Goal: Task Accomplishment & Management: Use online tool/utility

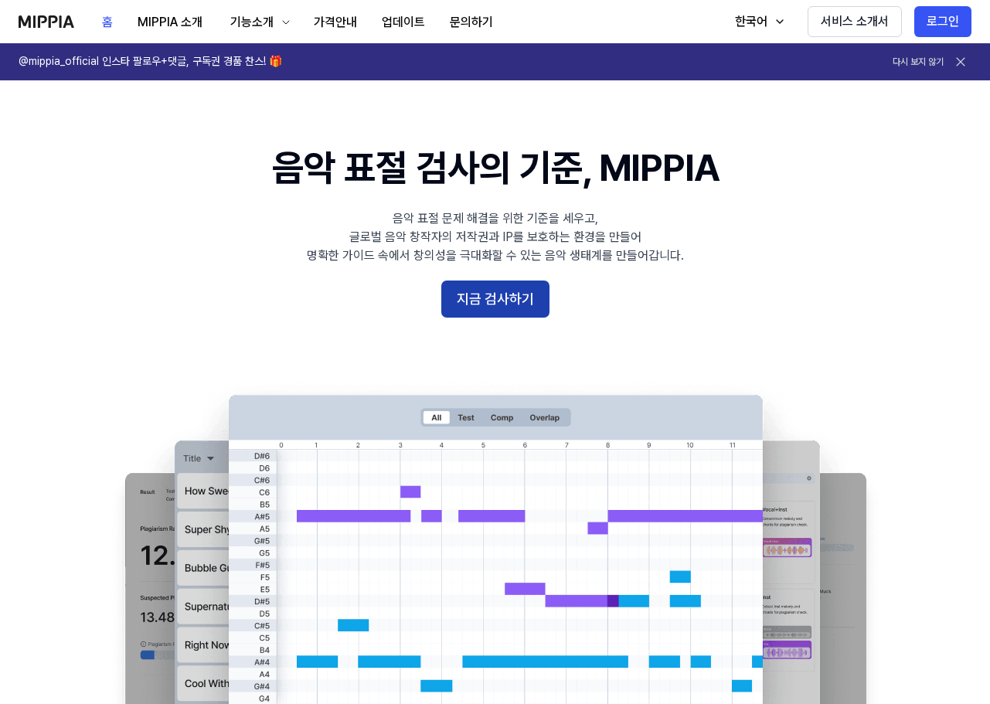
click at [512, 305] on button "지금 검사하기" at bounding box center [495, 298] width 108 height 37
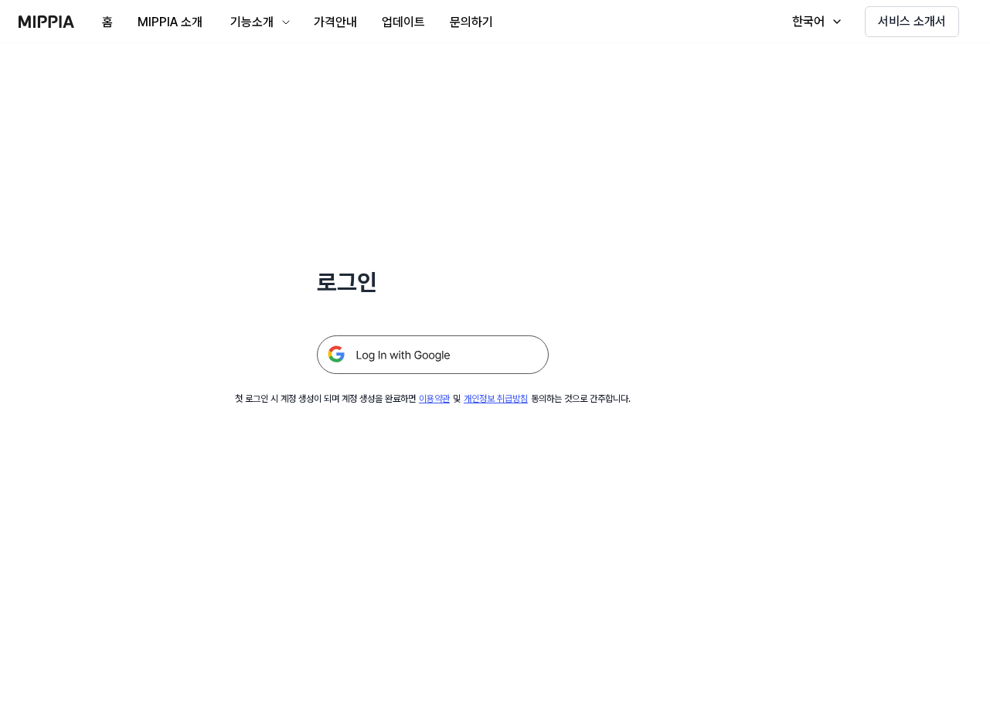
click at [433, 358] on img at bounding box center [433, 354] width 232 height 39
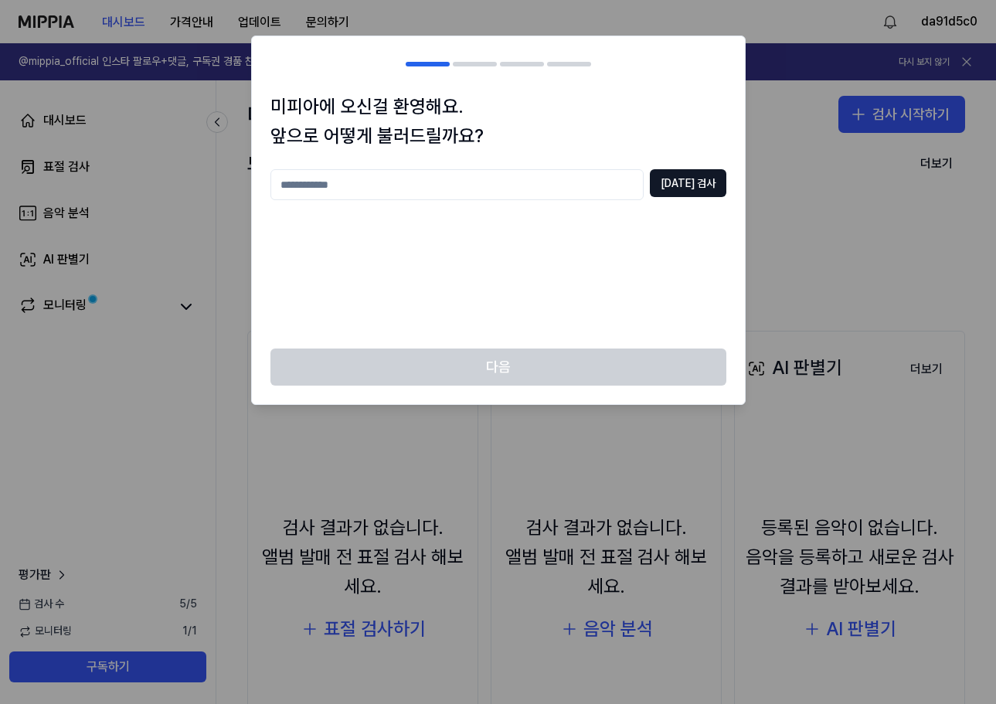
click at [364, 192] on input "text" at bounding box center [456, 184] width 373 height 31
type input "***"
click at [718, 177] on button "[DATE] 검사" at bounding box center [688, 183] width 76 height 28
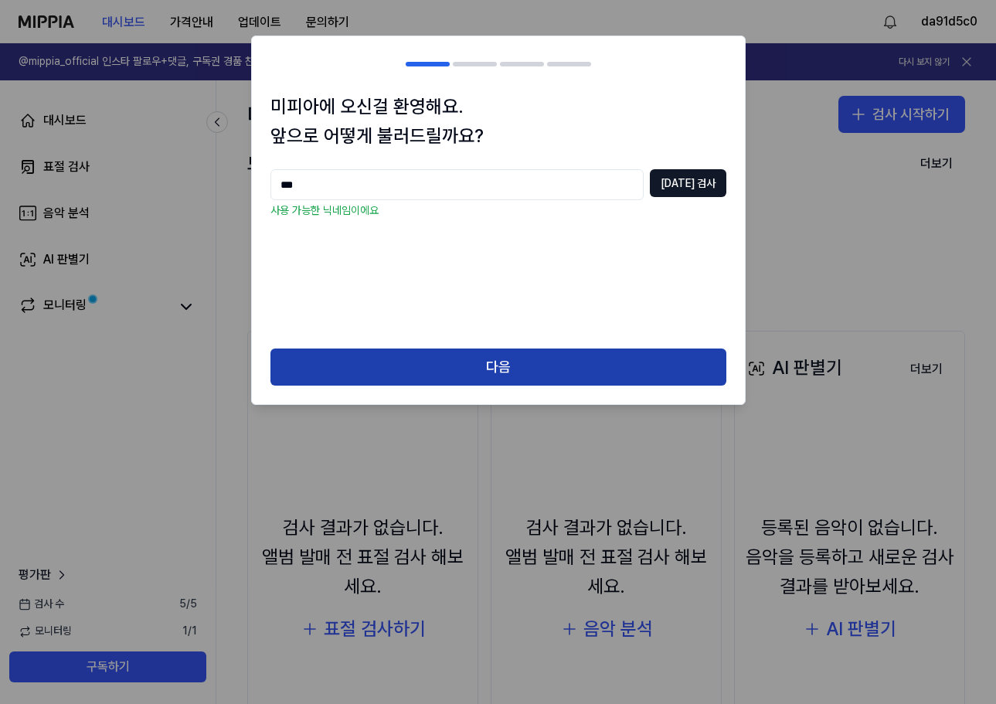
click at [515, 361] on button "다음" at bounding box center [498, 366] width 456 height 37
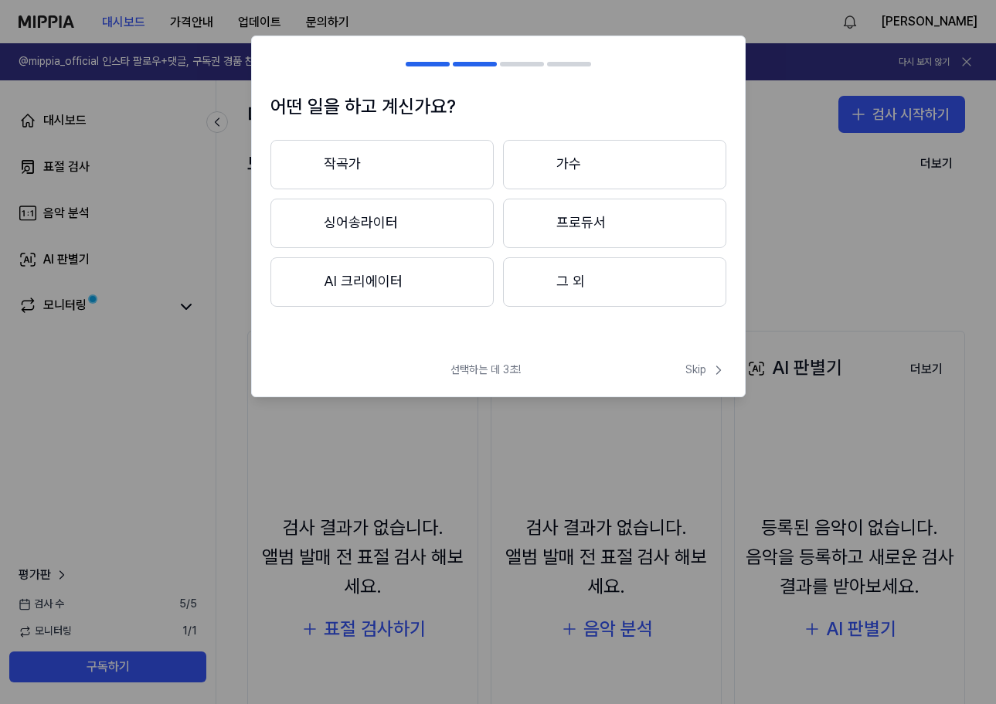
click at [396, 227] on button "싱어송라이터" at bounding box center [381, 223] width 223 height 49
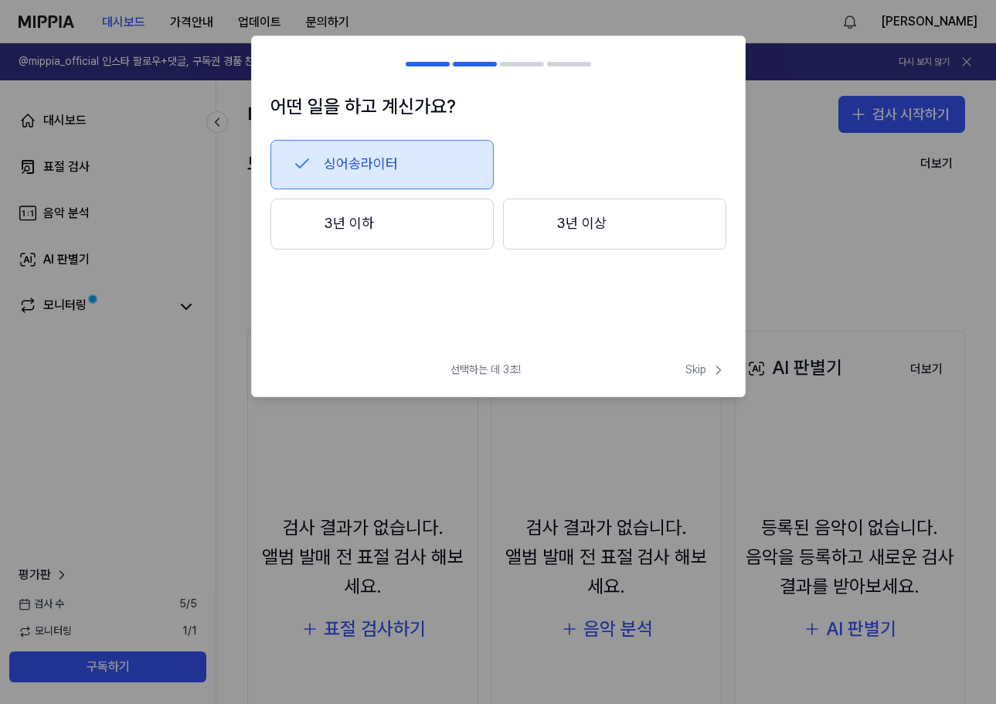
click at [420, 233] on button "3년 이하" at bounding box center [381, 224] width 223 height 51
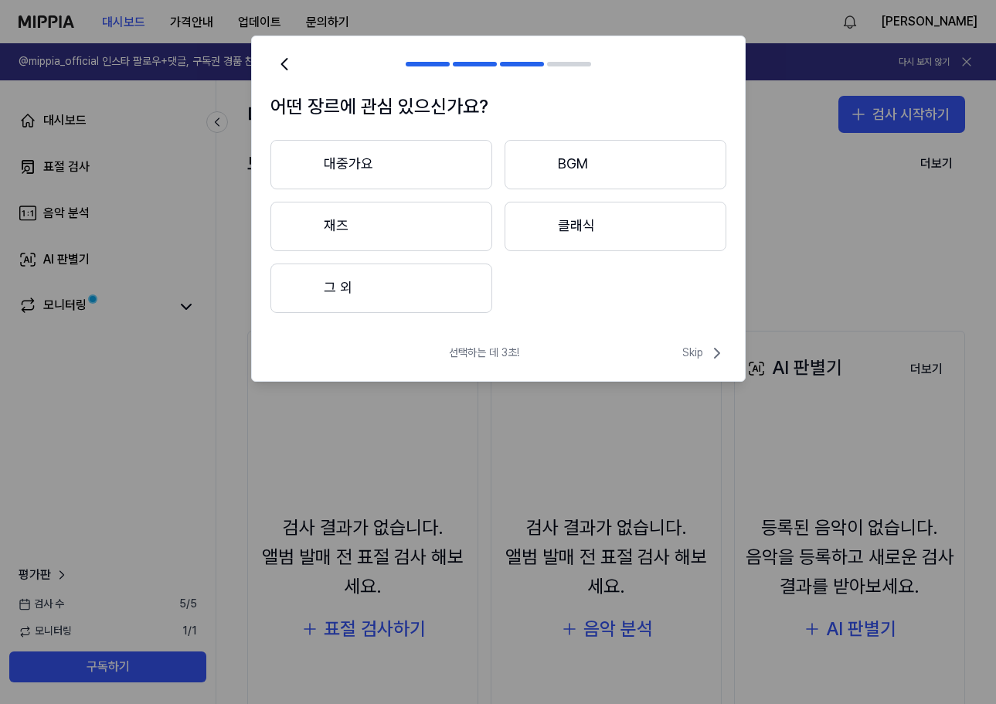
click at [412, 297] on button "그 외" at bounding box center [381, 287] width 222 height 49
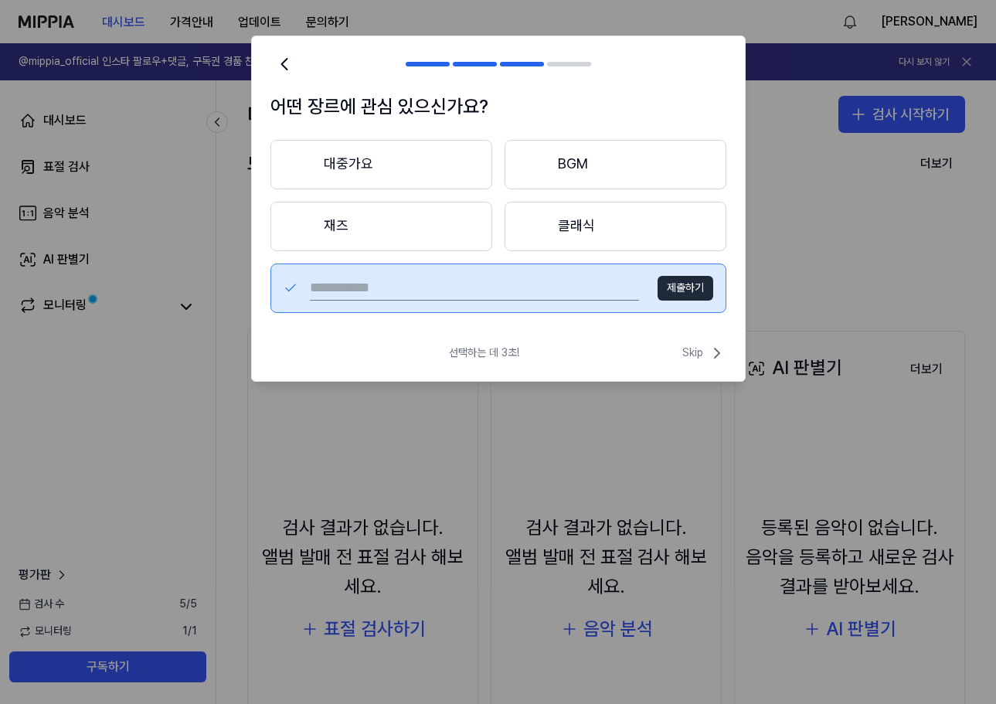
click at [489, 291] on input "text" at bounding box center [474, 288] width 329 height 25
type input "*"
type input "***"
click at [680, 291] on button "제출하기" at bounding box center [686, 288] width 56 height 25
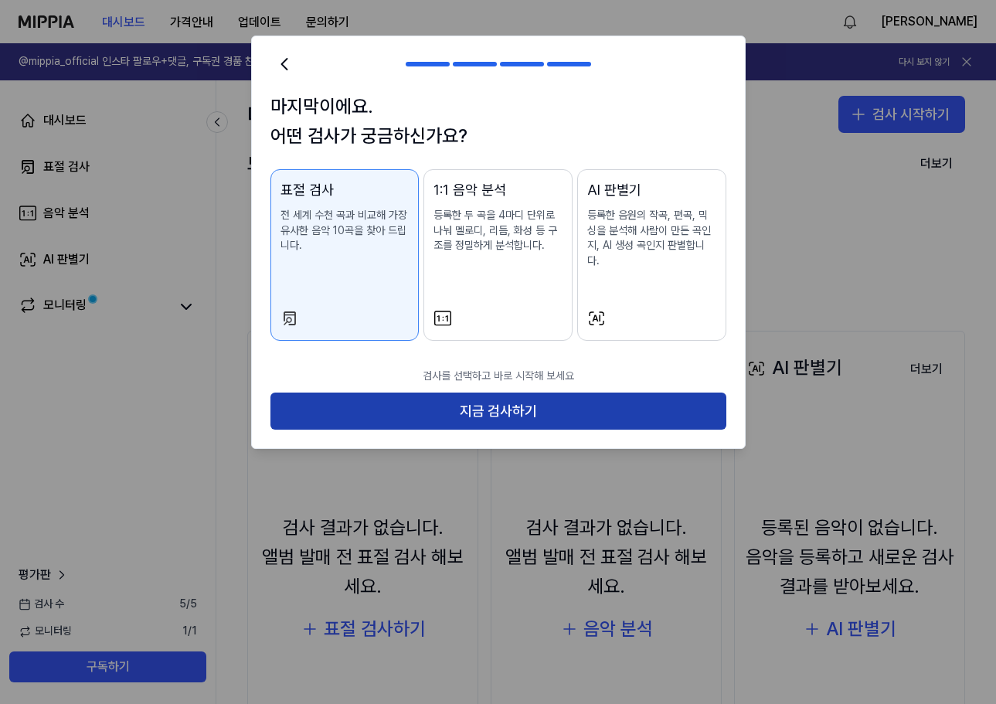
click at [517, 403] on button "지금 검사하기" at bounding box center [498, 411] width 456 height 37
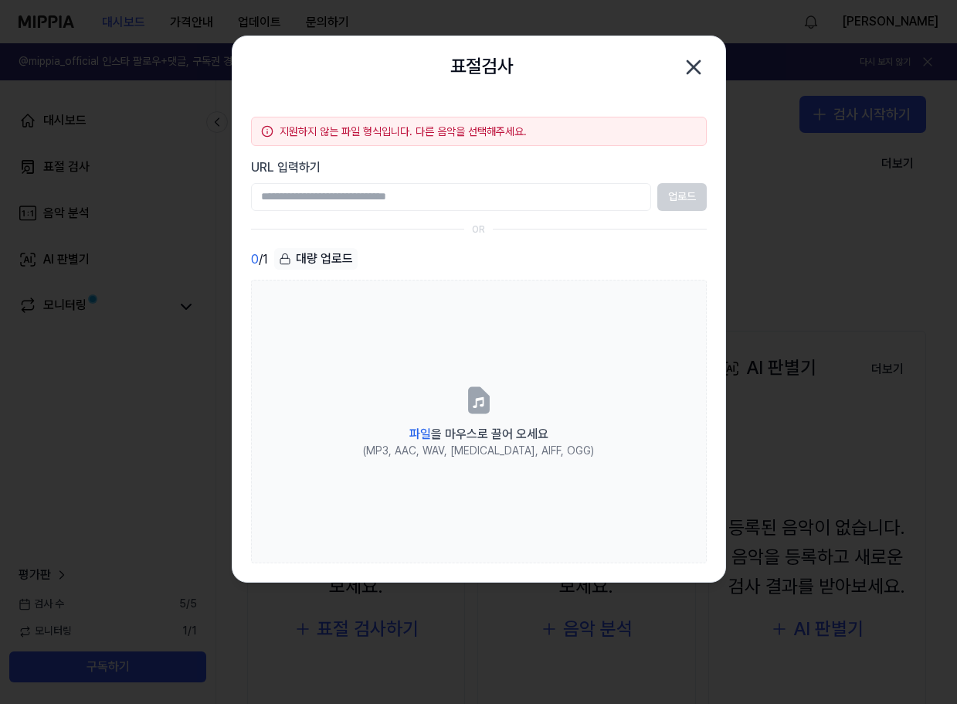
click at [696, 70] on icon "button" at bounding box center [694, 67] width 12 height 12
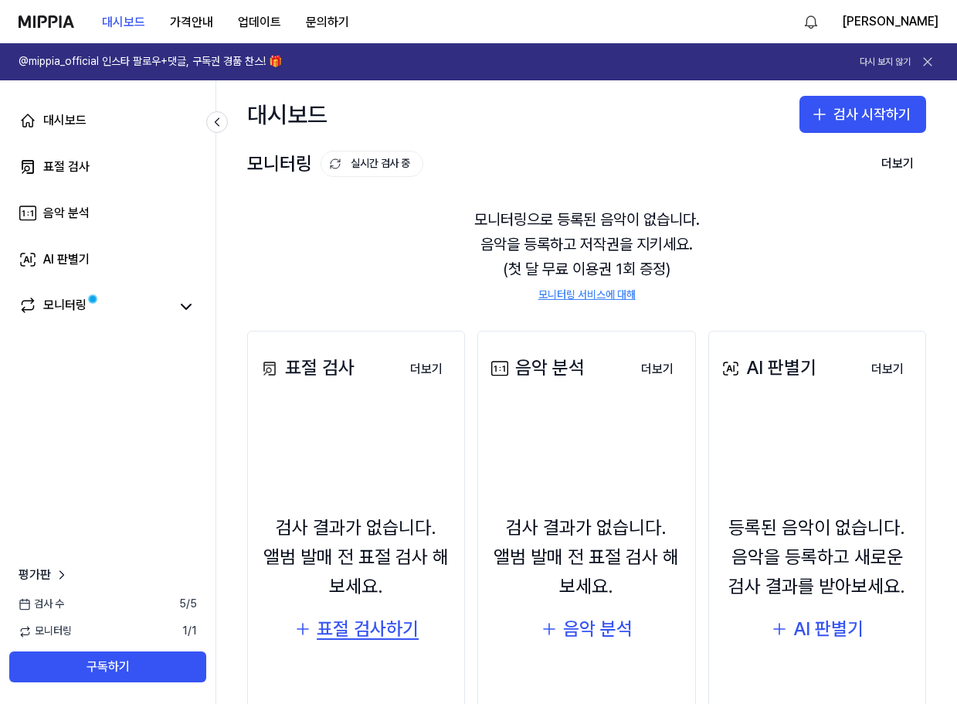
click at [365, 633] on div "표절 검사하기" at bounding box center [368, 628] width 102 height 29
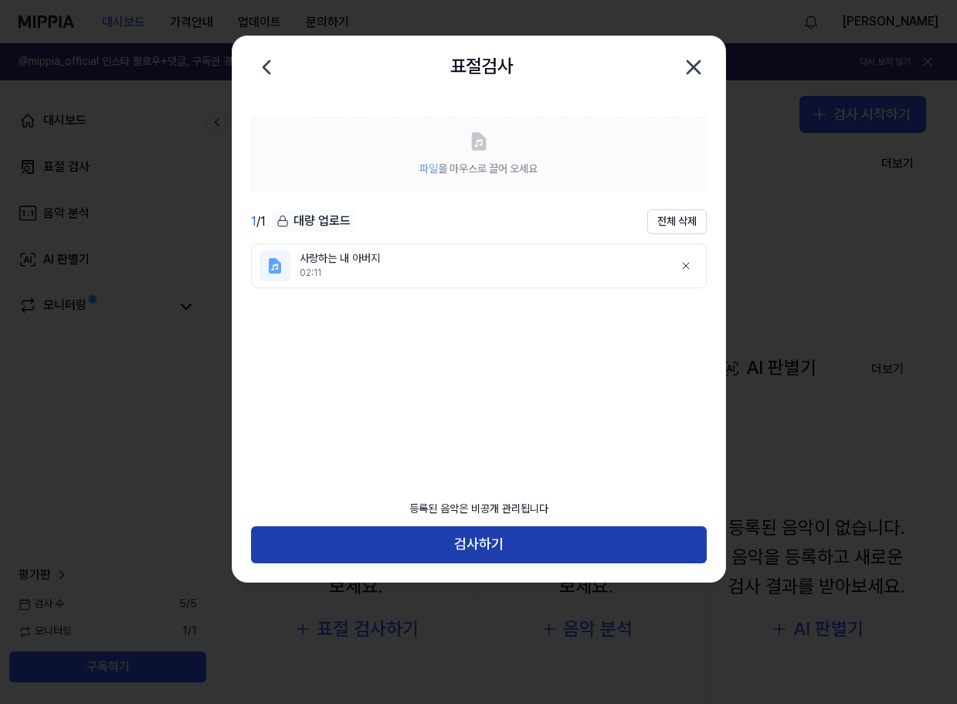
click at [472, 548] on button "검사하기" at bounding box center [479, 544] width 456 height 37
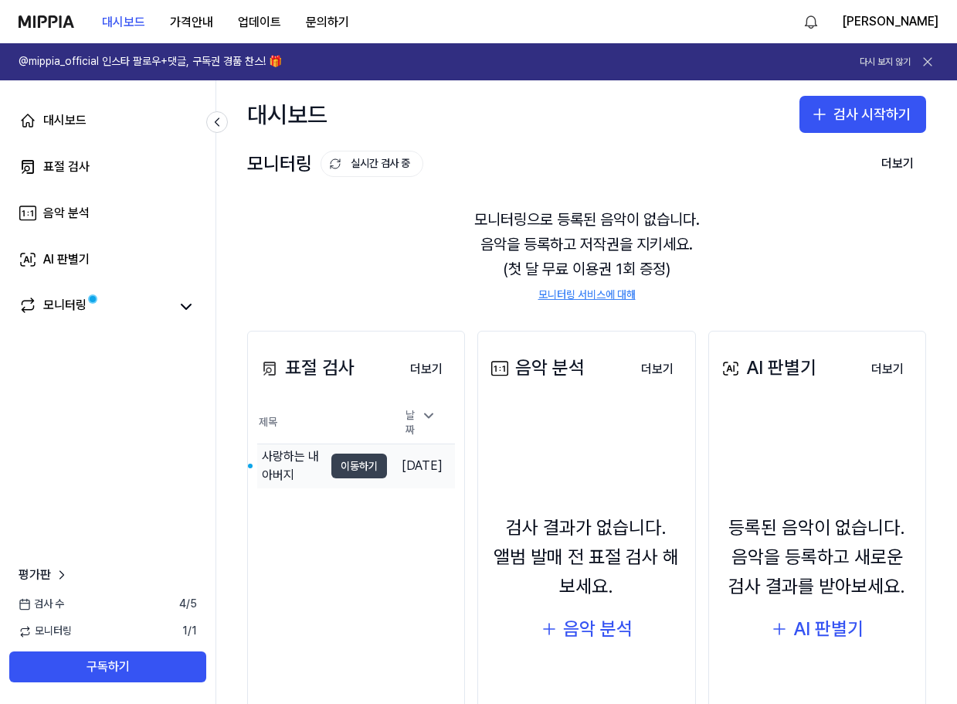
click at [332, 465] on button "이동하기" at bounding box center [359, 466] width 56 height 25
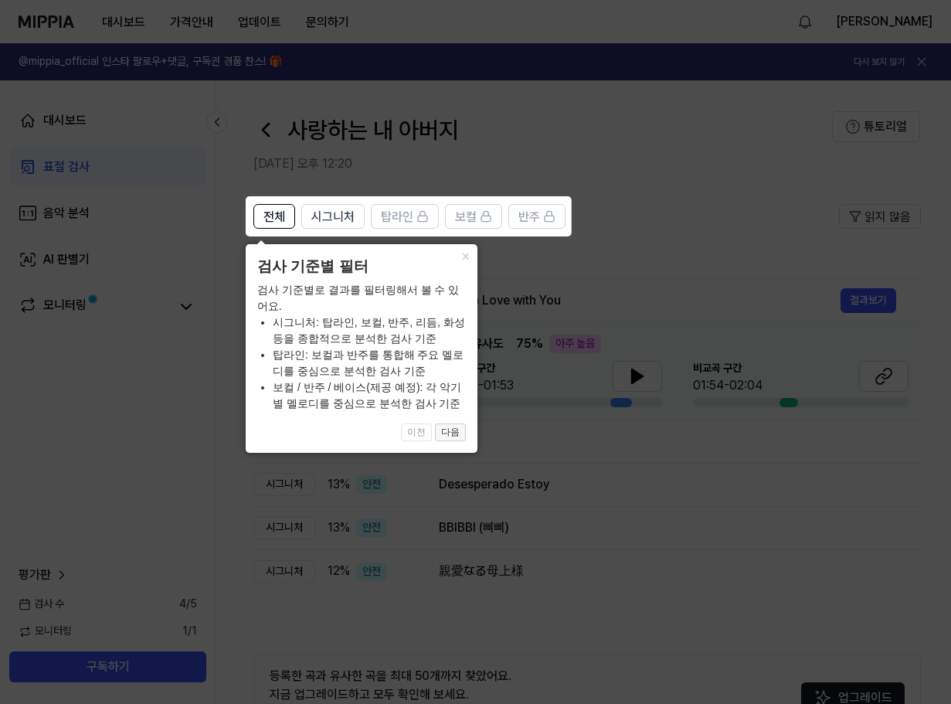
click at [448, 435] on button "다음" at bounding box center [450, 432] width 31 height 19
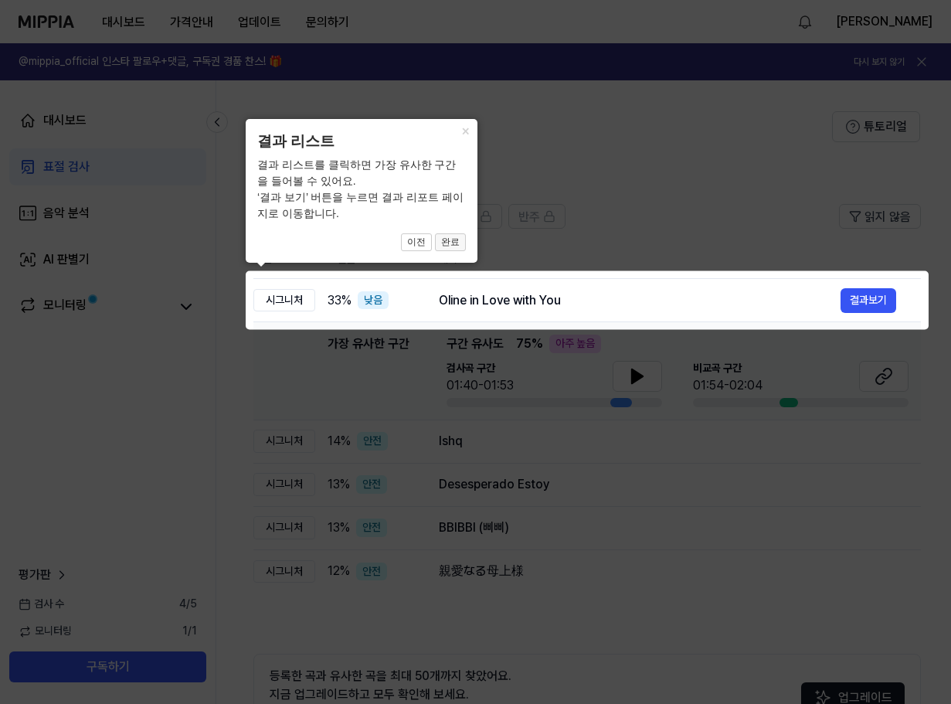
click at [454, 241] on button "완료" at bounding box center [450, 242] width 31 height 19
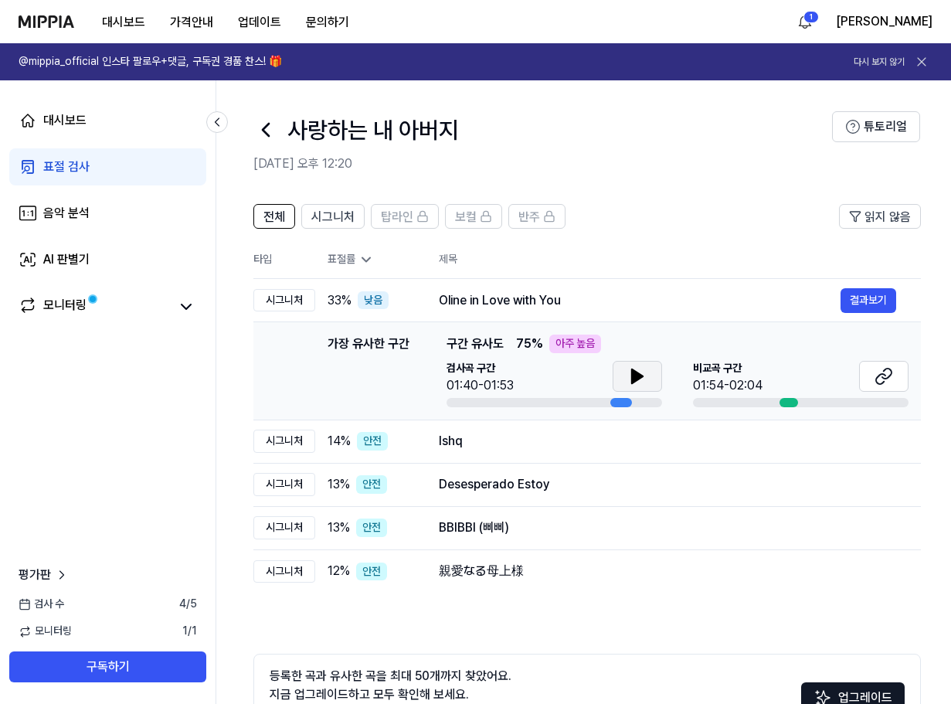
click at [637, 378] on icon at bounding box center [637, 376] width 11 height 14
click at [637, 378] on icon at bounding box center [637, 376] width 19 height 19
click at [889, 379] on icon at bounding box center [884, 376] width 19 height 19
click at [635, 372] on icon at bounding box center [637, 376] width 11 height 14
click at [635, 372] on icon at bounding box center [634, 376] width 3 height 12
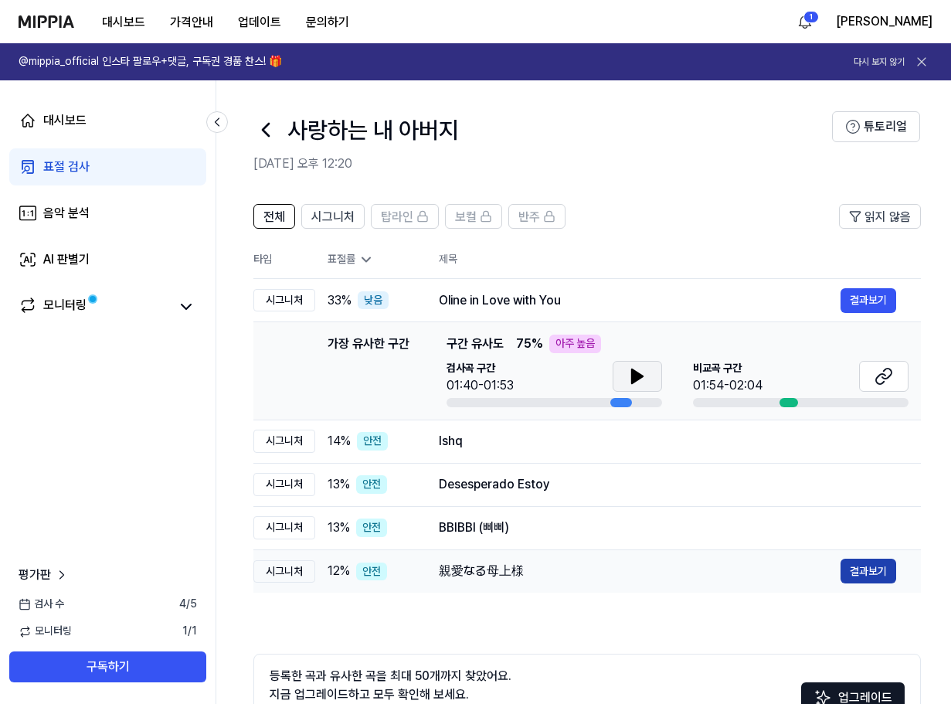
click at [862, 576] on button "결과보기" at bounding box center [869, 571] width 56 height 25
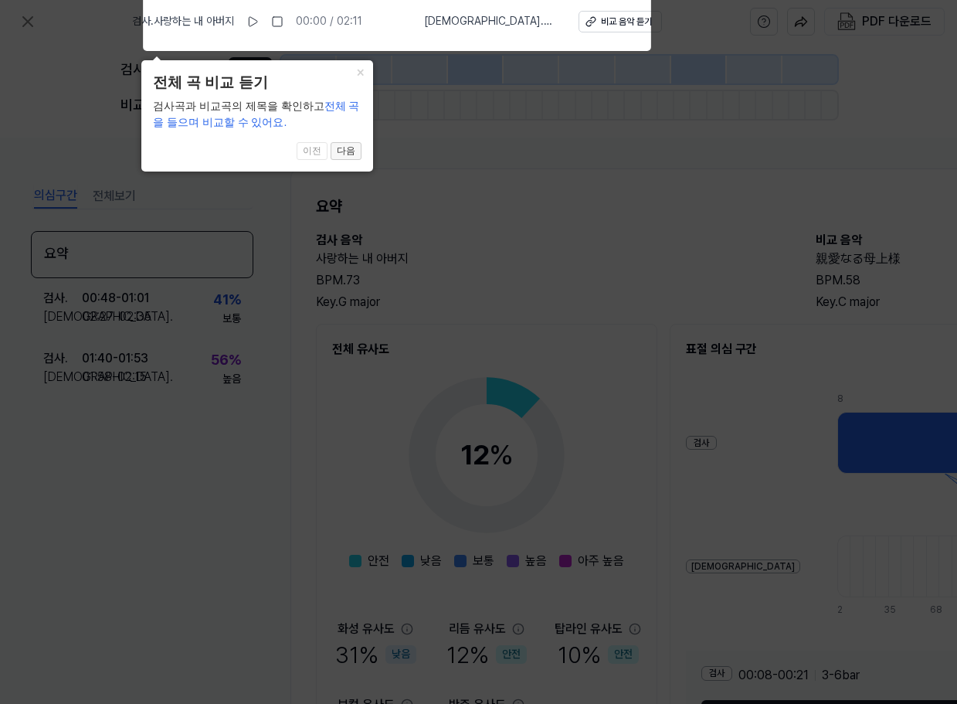
click at [352, 151] on button "다음" at bounding box center [346, 151] width 31 height 19
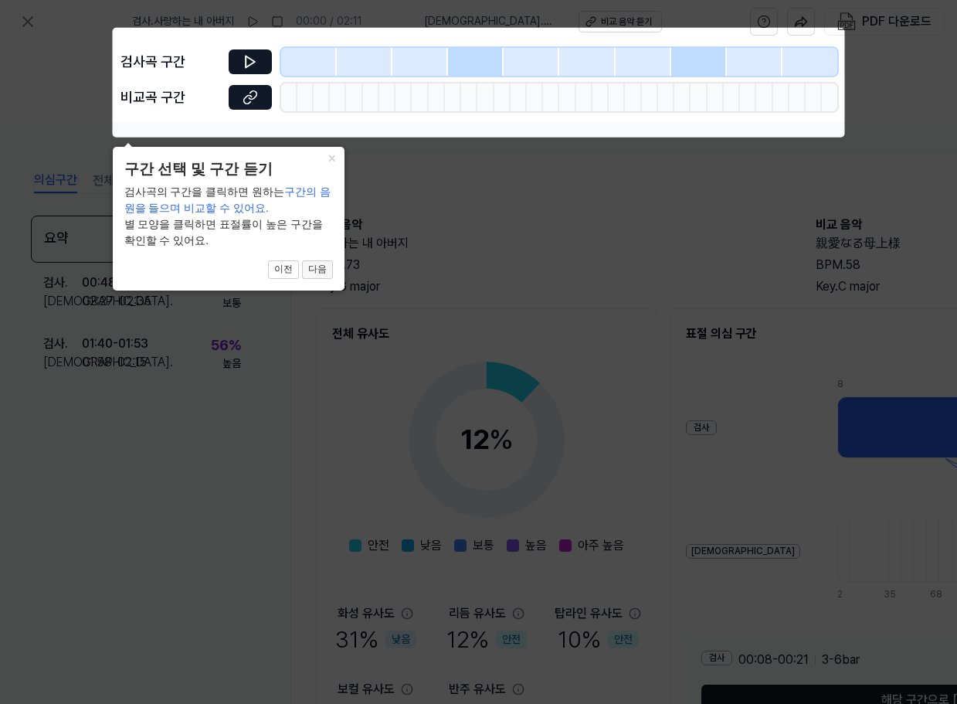
click at [317, 269] on button "다음" at bounding box center [317, 269] width 31 height 19
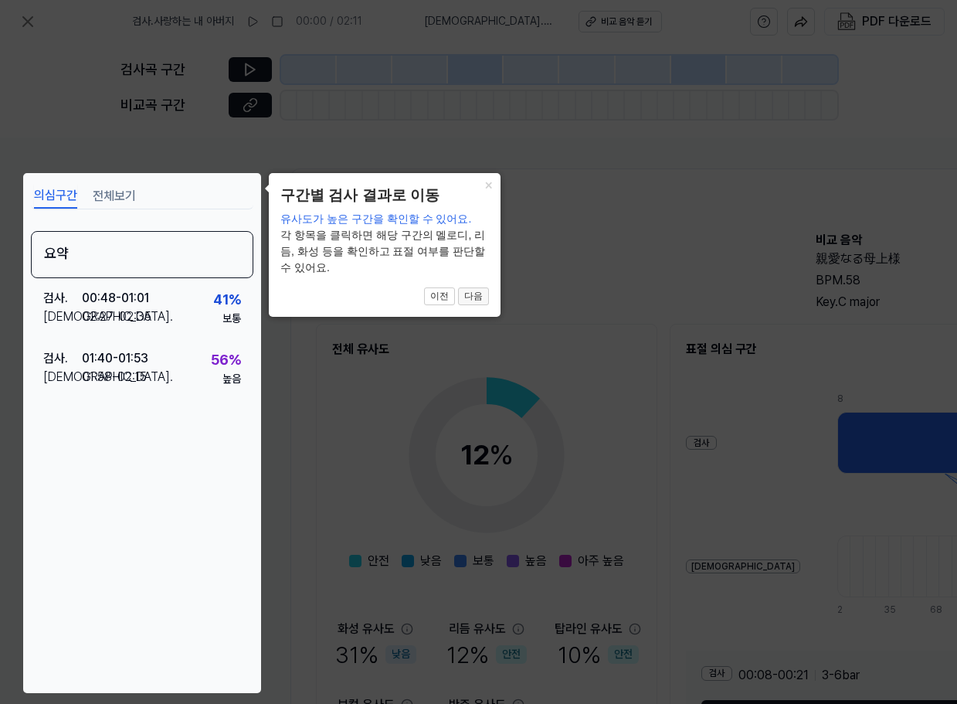
click at [469, 297] on button "다음" at bounding box center [473, 296] width 31 height 19
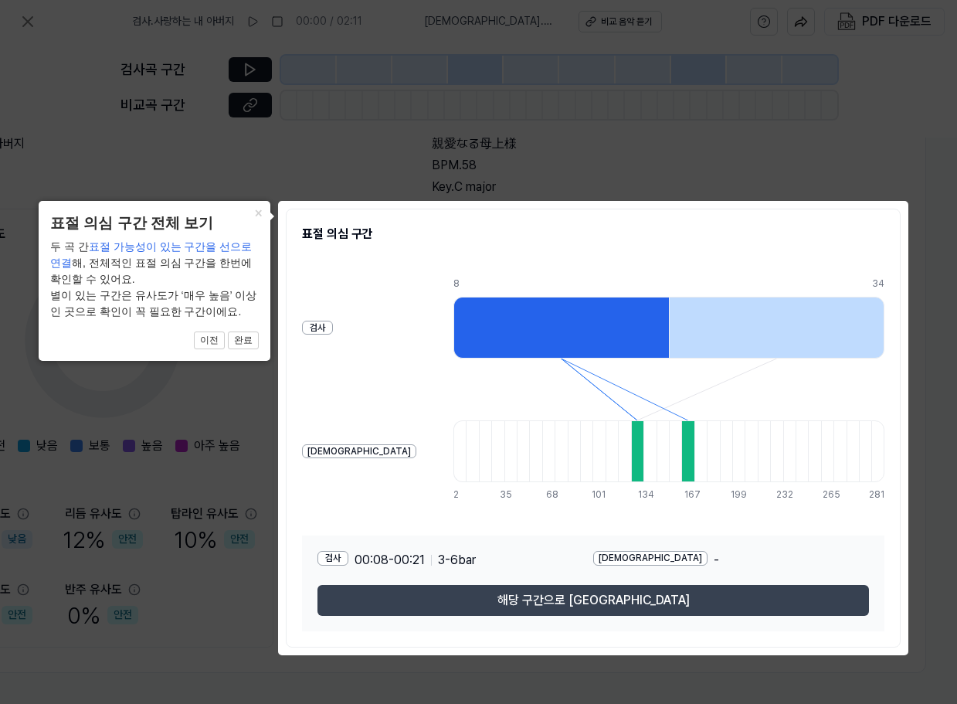
click at [602, 605] on button "해당 구간으로 [GEOGRAPHIC_DATA]" at bounding box center [594, 600] width 552 height 31
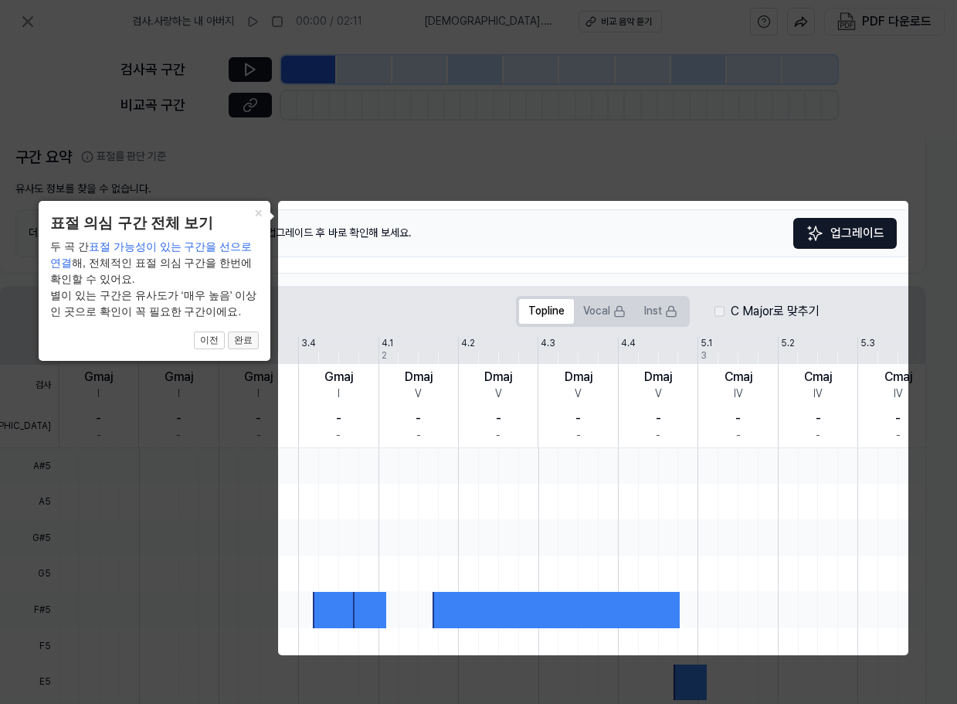
click at [241, 338] on button "완료" at bounding box center [243, 340] width 31 height 19
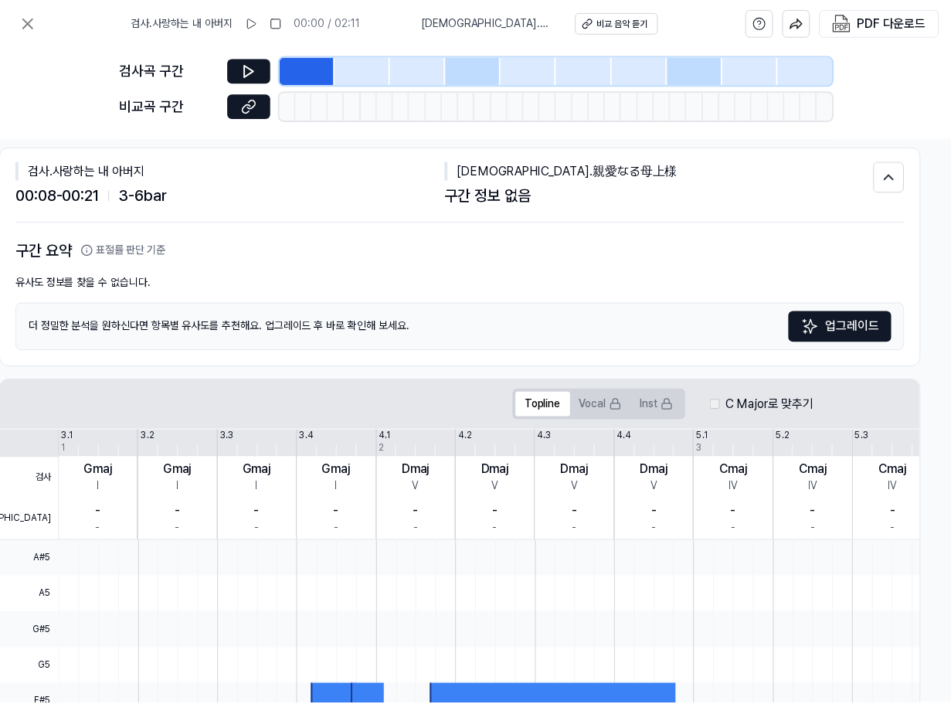
scroll to position [0, 297]
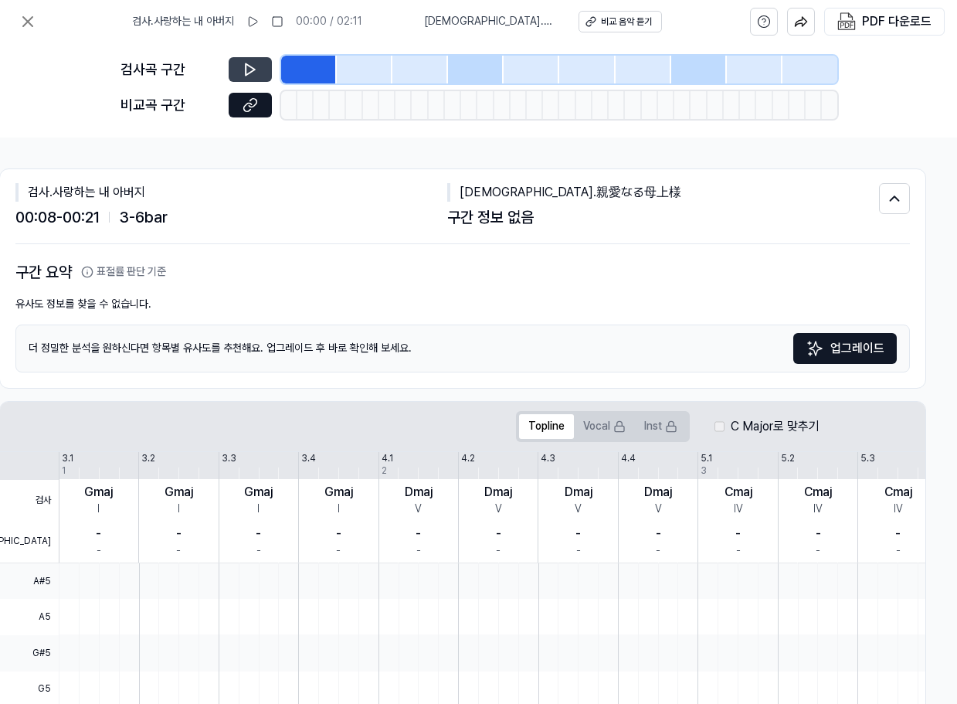
click at [253, 68] on icon at bounding box center [250, 70] width 9 height 12
click at [251, 107] on icon at bounding box center [253, 102] width 8 height 8
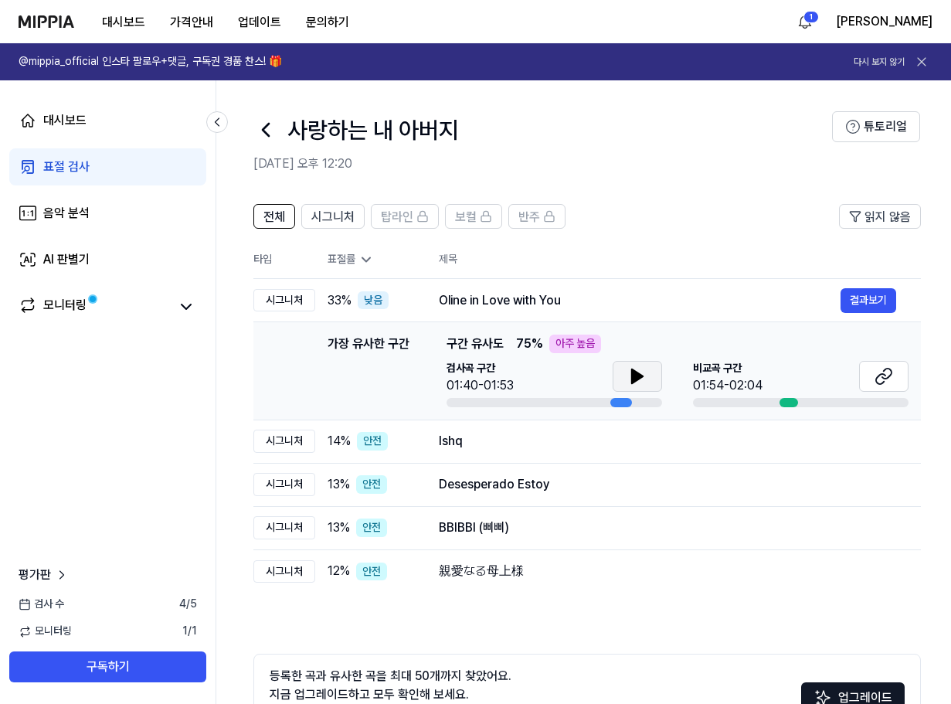
click at [634, 382] on icon at bounding box center [637, 376] width 11 height 14
click at [634, 382] on icon at bounding box center [634, 376] width 3 height 12
click at [884, 379] on icon at bounding box center [884, 376] width 19 height 19
click at [193, 23] on button "가격안내" at bounding box center [192, 22] width 68 height 31
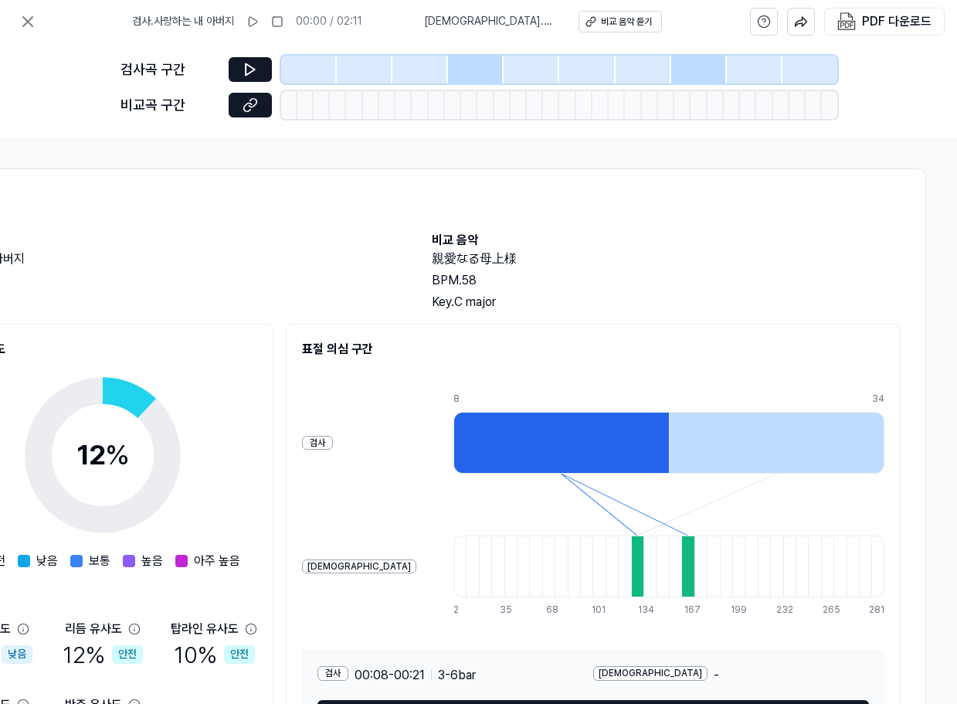
scroll to position [0, 390]
click at [631, 575] on div at bounding box center [637, 566] width 12 height 62
click at [631, 563] on div at bounding box center [637, 566] width 12 height 62
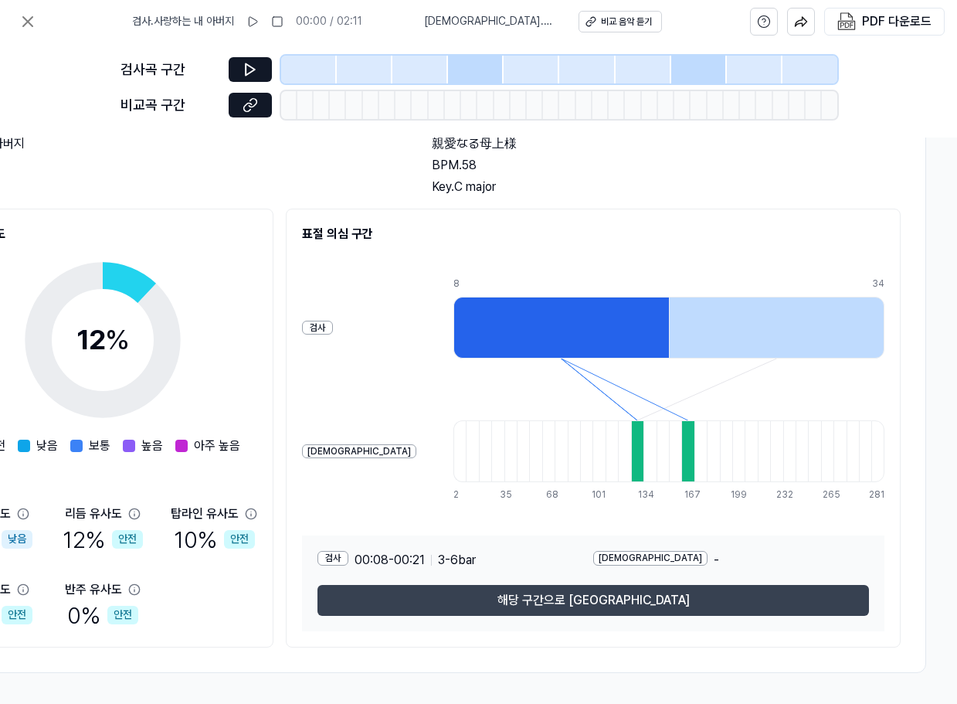
click at [572, 593] on button "해당 구간으로 [GEOGRAPHIC_DATA]" at bounding box center [594, 600] width 552 height 31
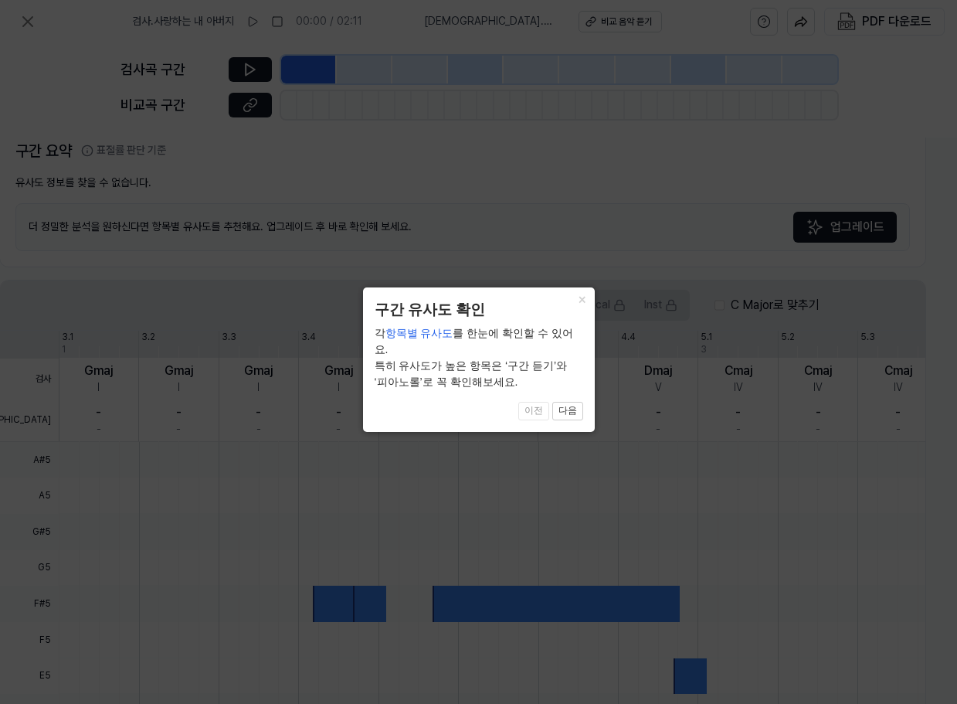
scroll to position [330, 297]
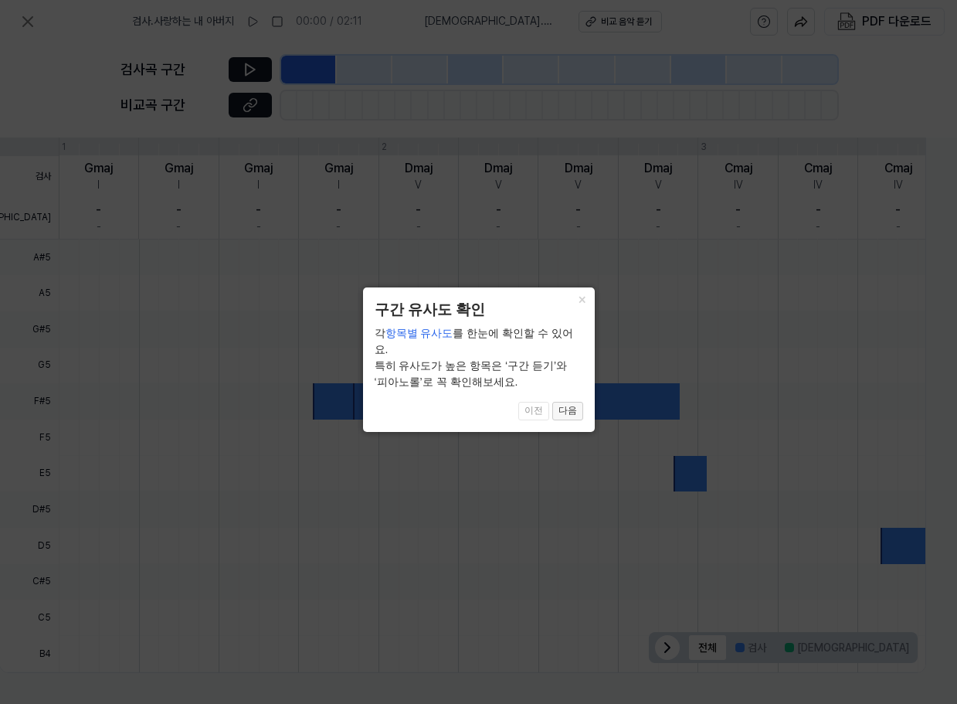
click at [574, 402] on button "다음" at bounding box center [567, 411] width 31 height 19
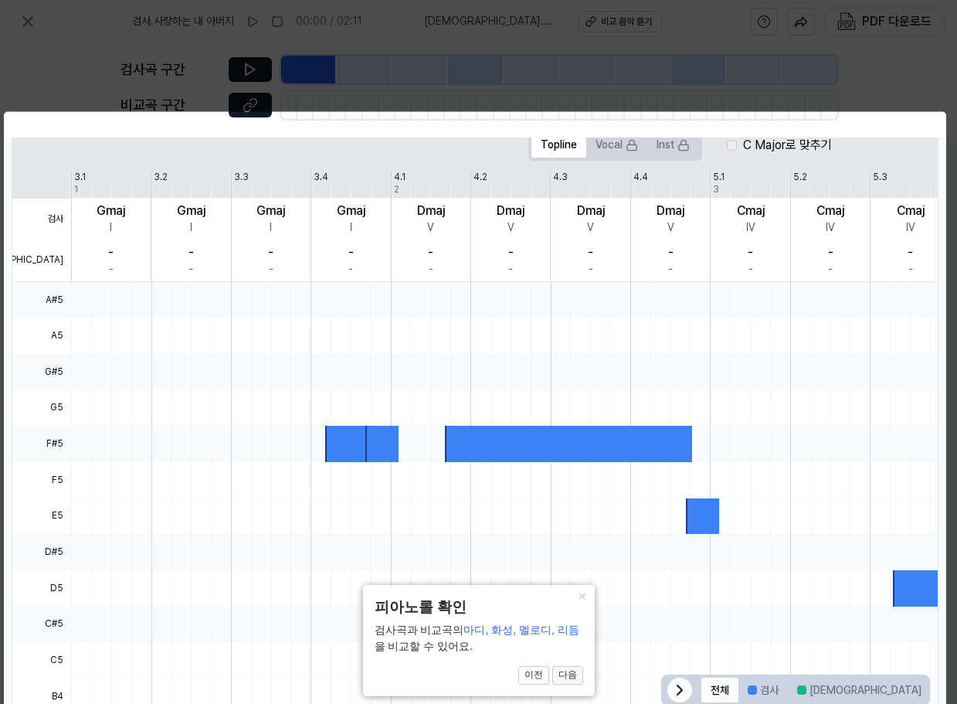
click at [571, 679] on button "다음" at bounding box center [567, 675] width 31 height 19
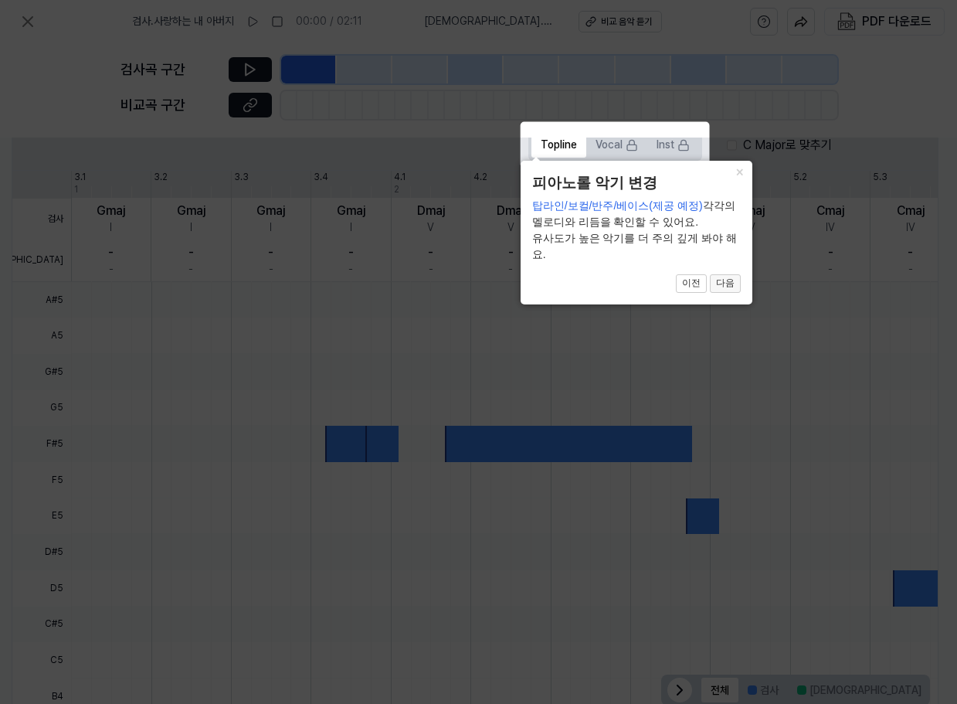
click at [729, 279] on button "다음" at bounding box center [725, 283] width 31 height 19
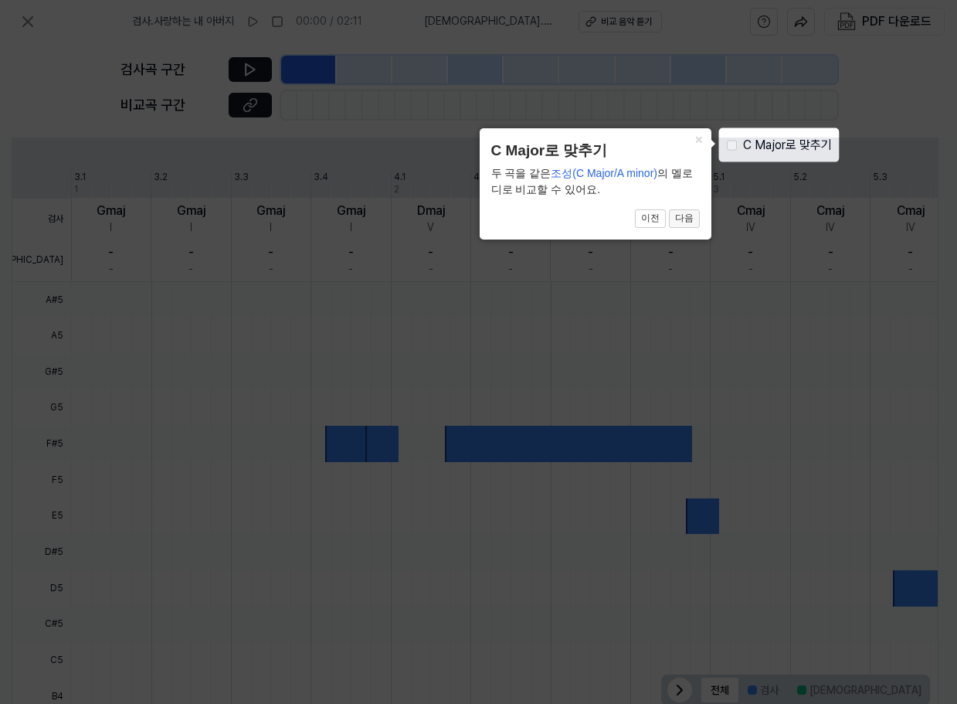
click at [687, 224] on button "다음" at bounding box center [684, 218] width 31 height 19
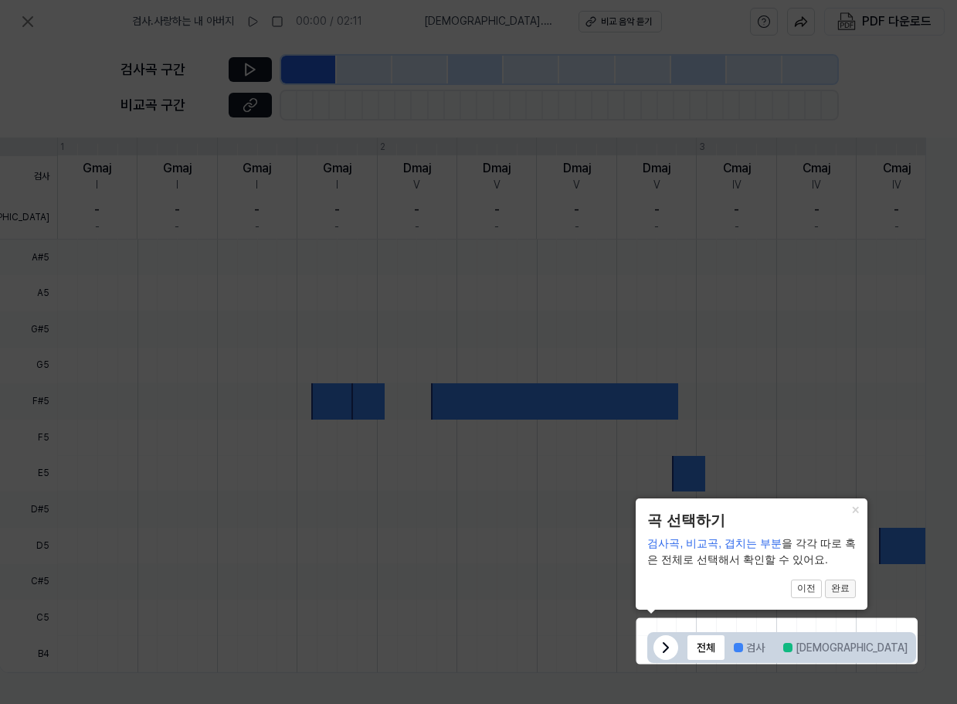
click at [842, 592] on button "완료" at bounding box center [840, 589] width 31 height 19
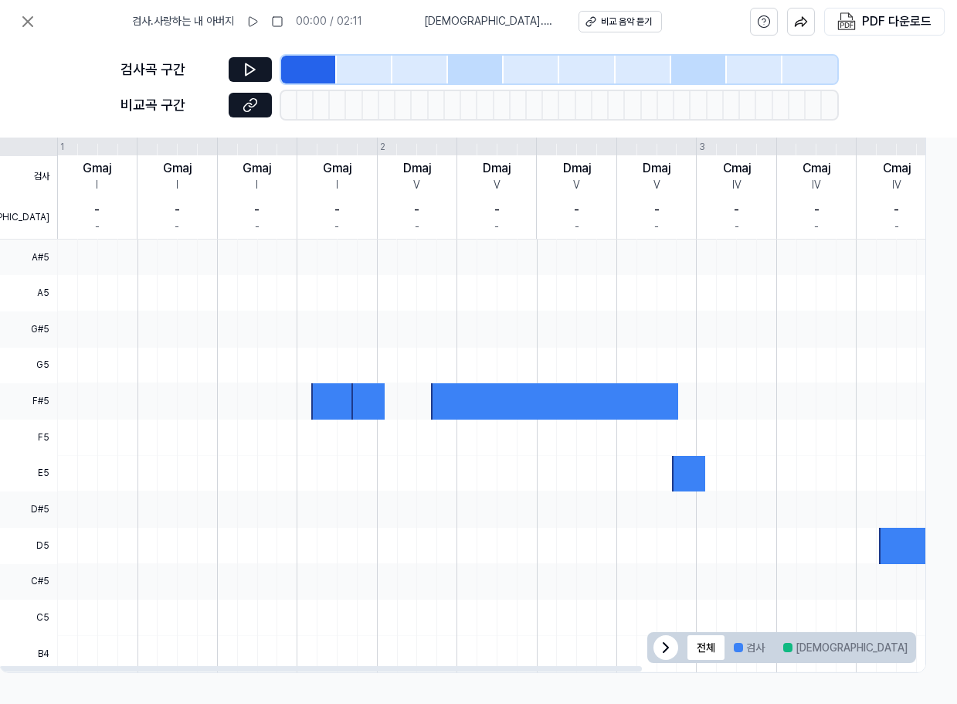
click at [315, 394] on div at bounding box center [334, 401] width 46 height 36
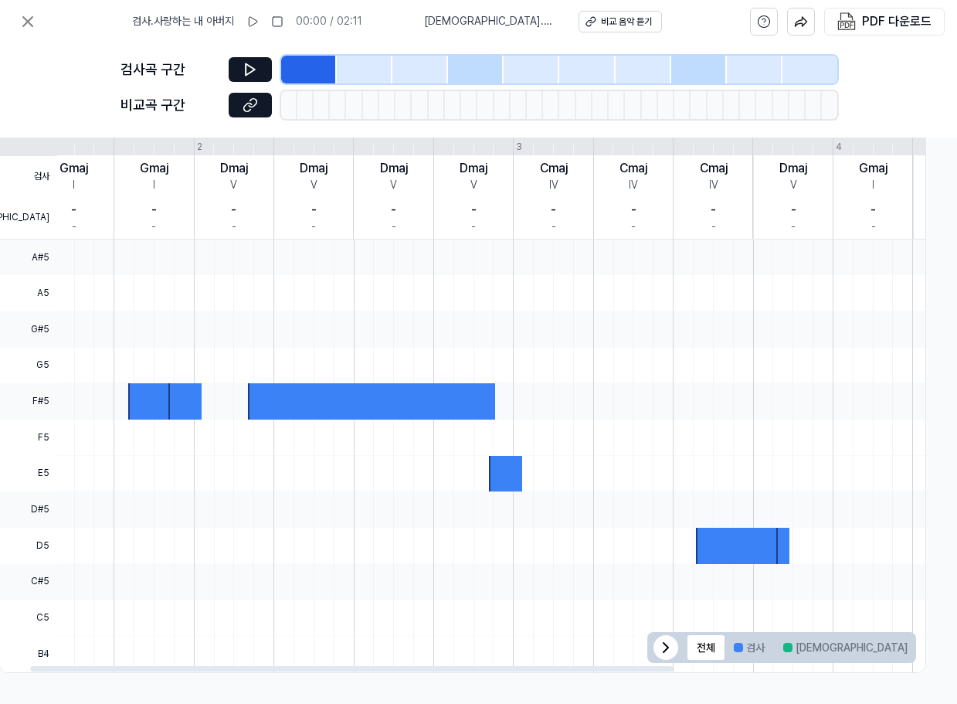
scroll to position [0, 0]
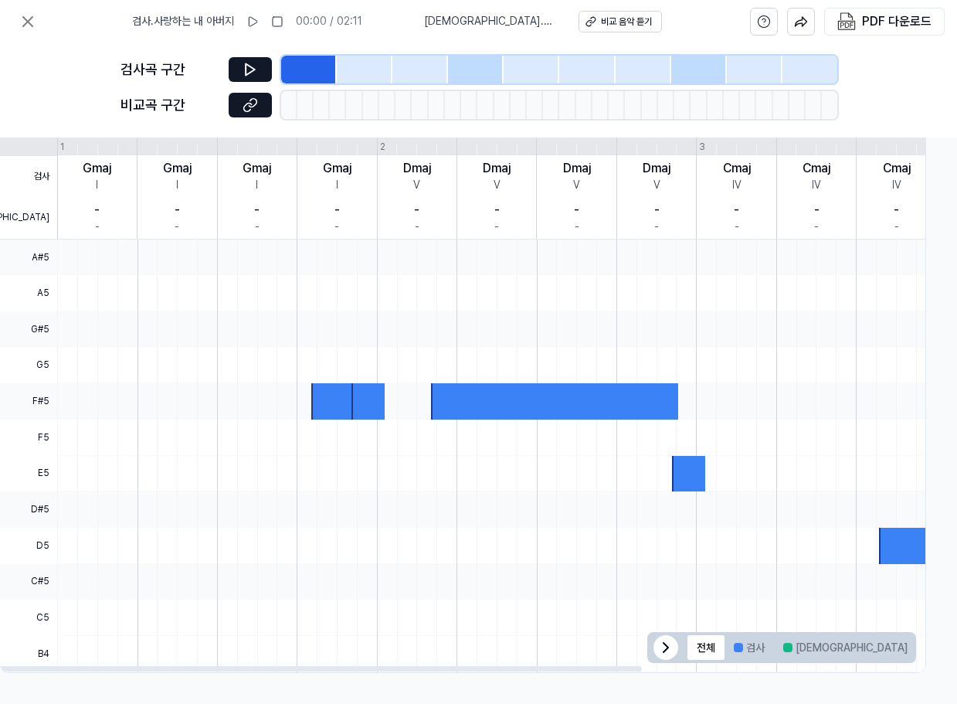
drag, startPoint x: 407, startPoint y: 660, endPoint x: 317, endPoint y: 674, distance: 91.5
click at [317, 671] on div at bounding box center [320, 668] width 643 height 5
click at [313, 396] on div at bounding box center [334, 401] width 46 height 36
click at [603, 22] on div "비교 음악 듣기" at bounding box center [626, 21] width 51 height 13
